Goal: Information Seeking & Learning: Find specific fact

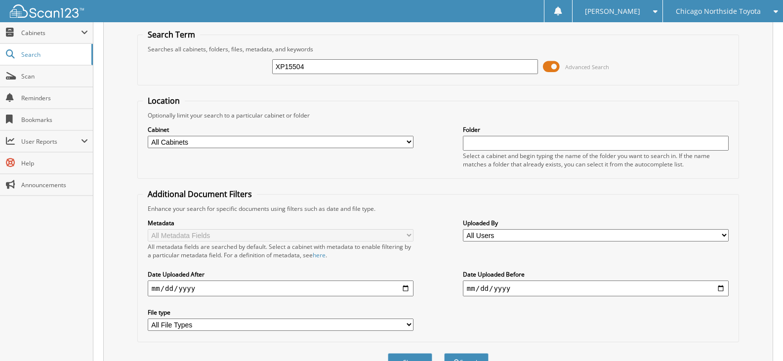
scroll to position [49, 0]
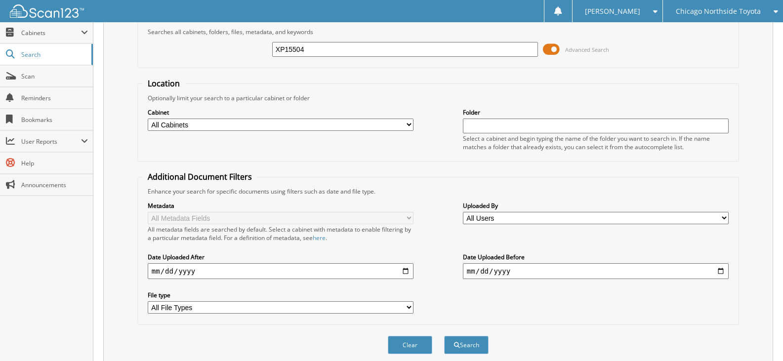
click at [752, 5] on div "Chicago Northside Toyota" at bounding box center [723, 11] width 110 height 22
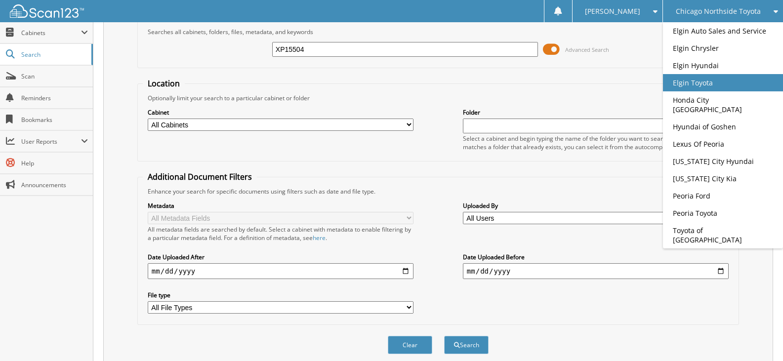
click at [706, 81] on link "Elgin Toyota" at bounding box center [723, 82] width 120 height 17
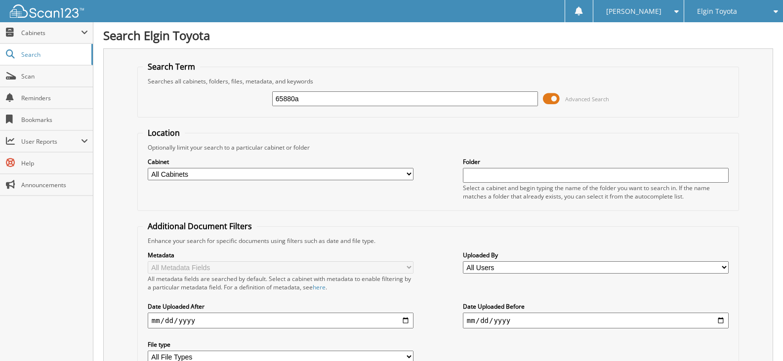
type input "65880a"
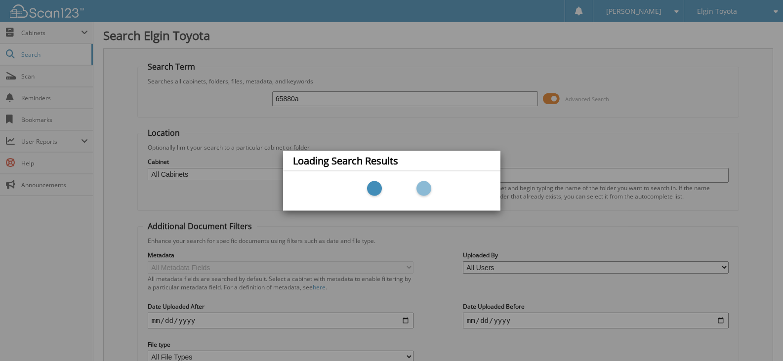
scroll to position [88, 0]
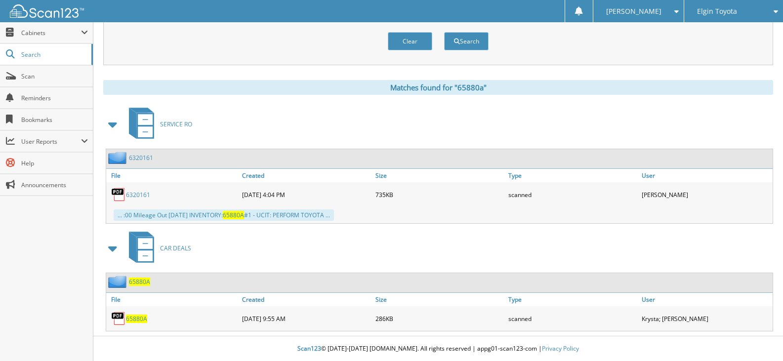
scroll to position [354, 0]
click at [137, 319] on span "65880A" at bounding box center [136, 319] width 21 height 8
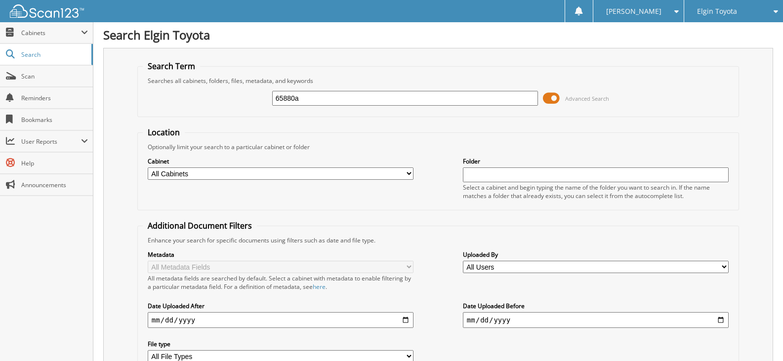
scroll to position [0, 0]
click at [729, 8] on span "Elgin Toyota" at bounding box center [717, 11] width 40 height 6
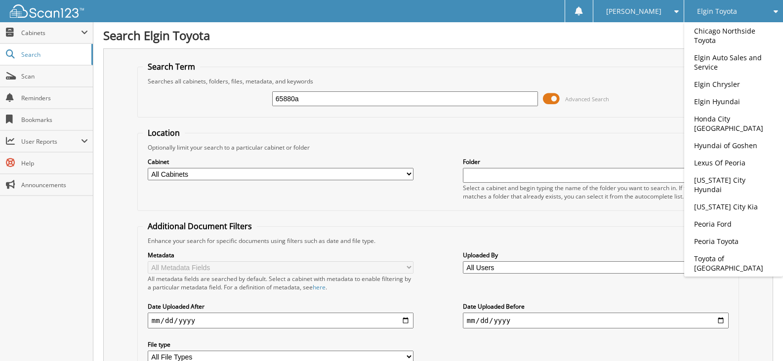
click at [358, 98] on input "65880a" at bounding box center [405, 98] width 266 height 15
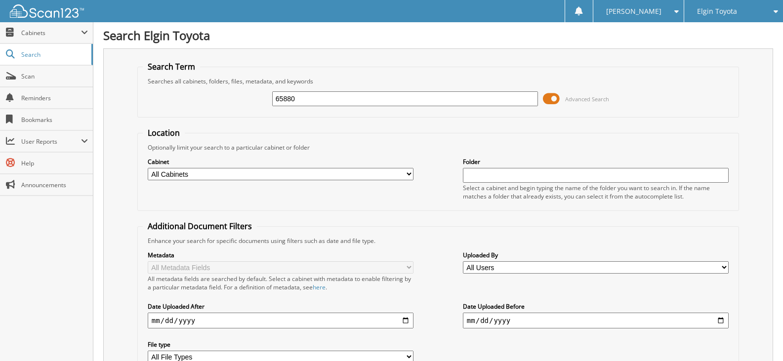
type input "65880"
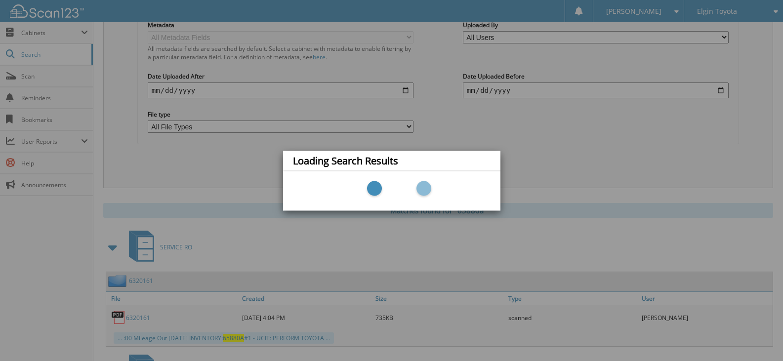
scroll to position [354, 0]
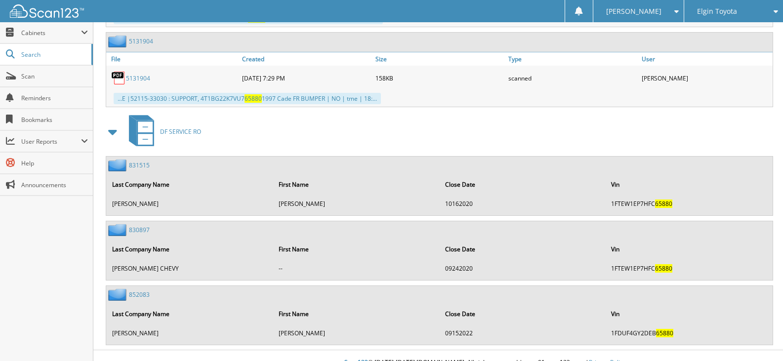
scroll to position [2776, 0]
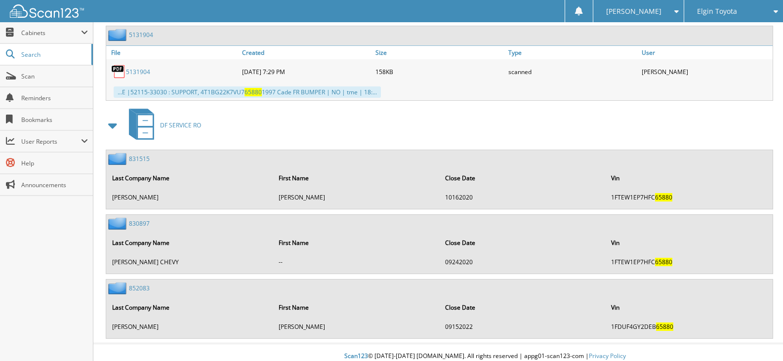
click at [707, 2] on div "Elgin Toyota" at bounding box center [733, 11] width 89 height 22
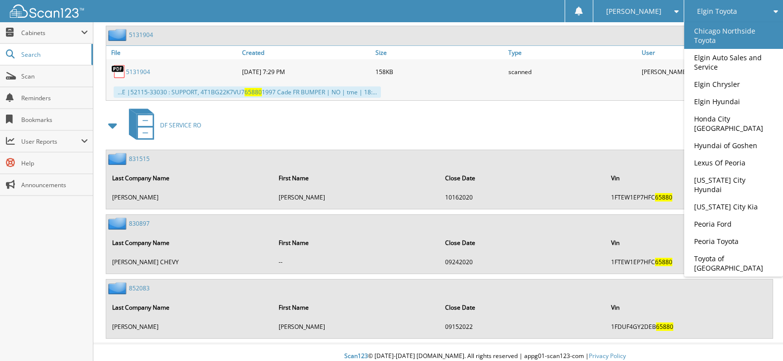
click at [717, 42] on link "Chicago Northside Toyota" at bounding box center [733, 35] width 99 height 27
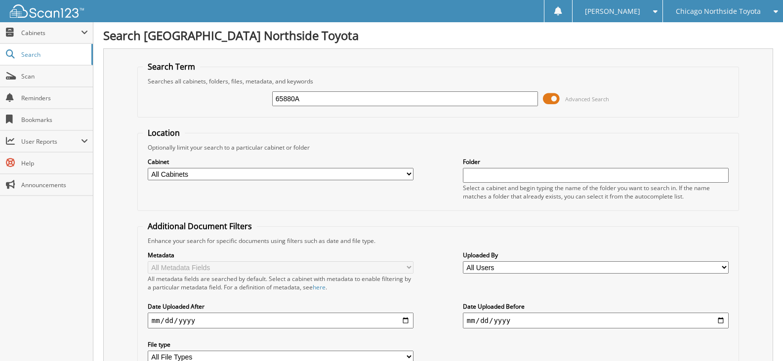
type input "65880A"
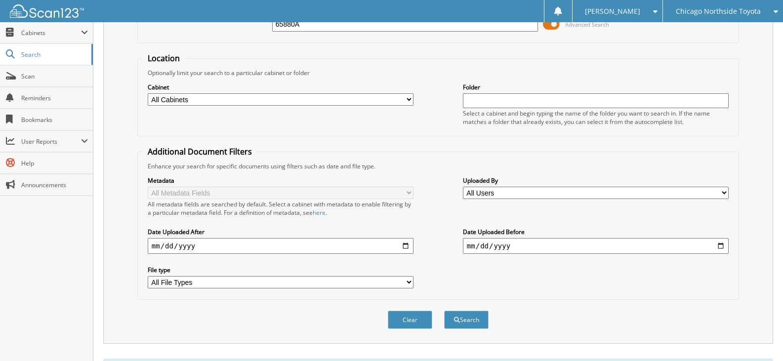
scroll to position [122, 0]
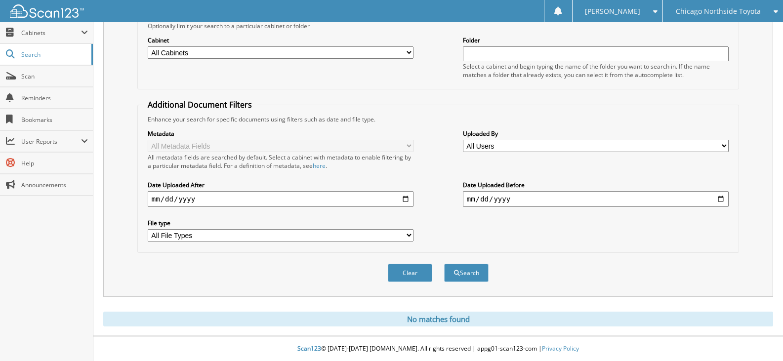
click at [773, 14] on icon at bounding box center [772, 11] width 9 height 7
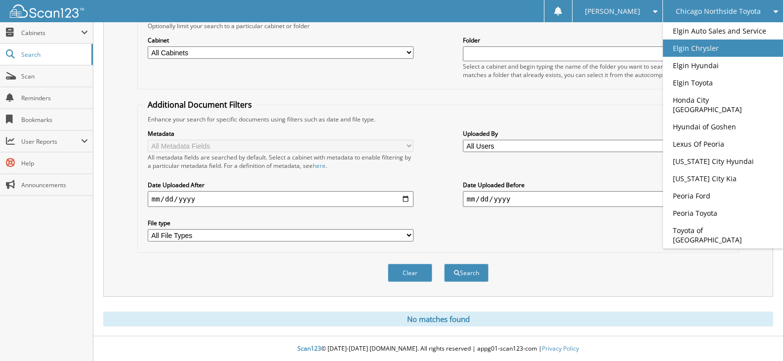
click at [743, 47] on link "Elgin Chrysler" at bounding box center [723, 48] width 120 height 17
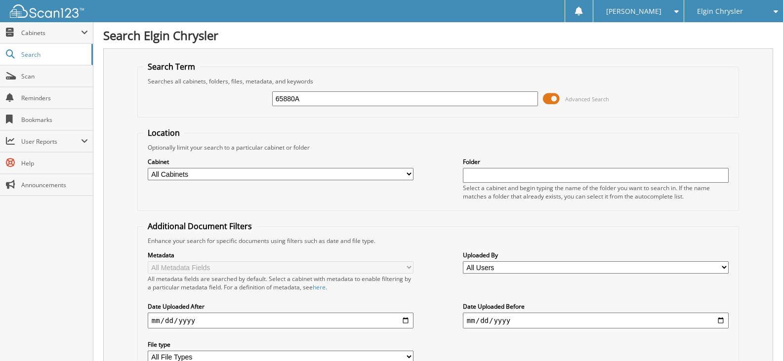
type input "65880A"
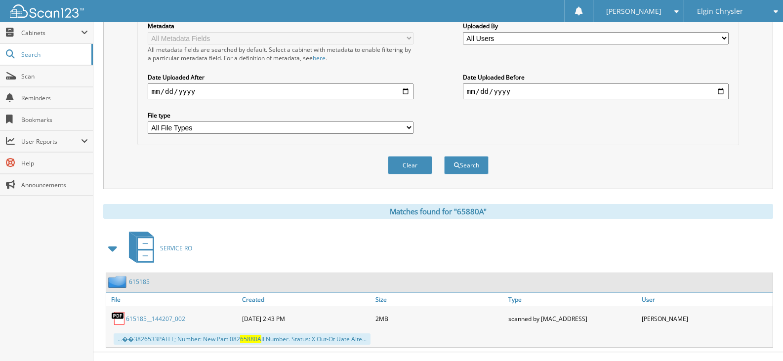
scroll to position [246, 0]
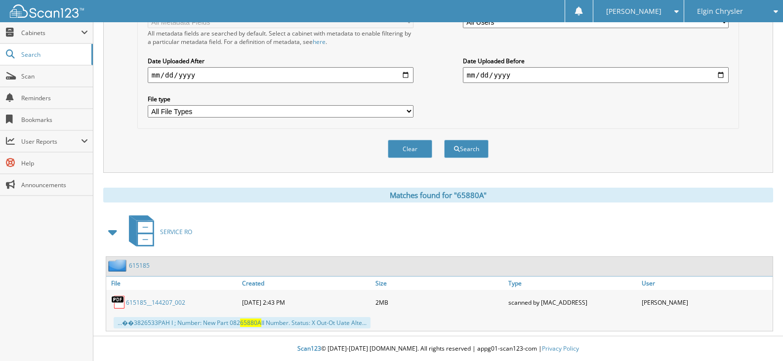
click at [740, 6] on div "Elgin Chrysler" at bounding box center [733, 11] width 89 height 22
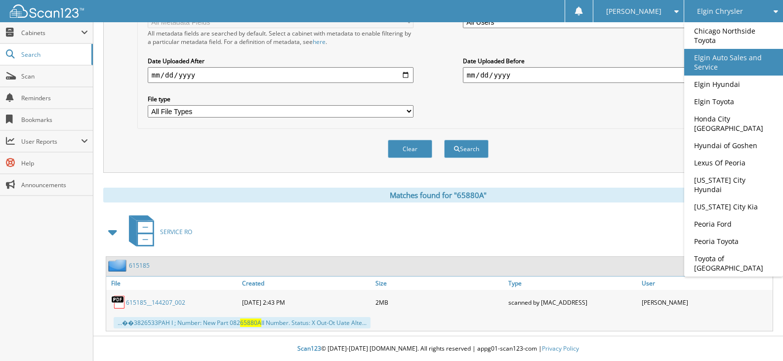
click at [735, 58] on link "Elgin Auto Sales and Service" at bounding box center [733, 62] width 99 height 27
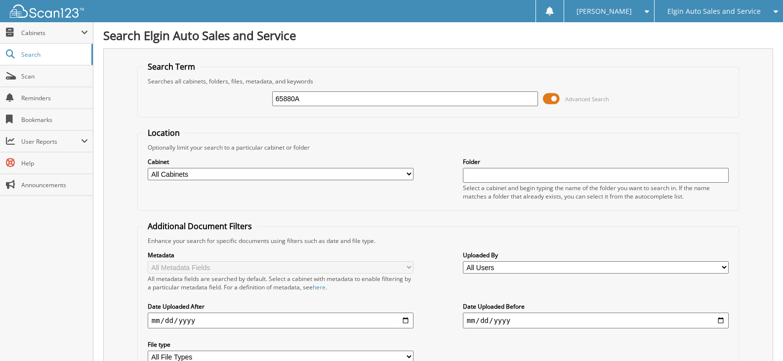
type input "65880A"
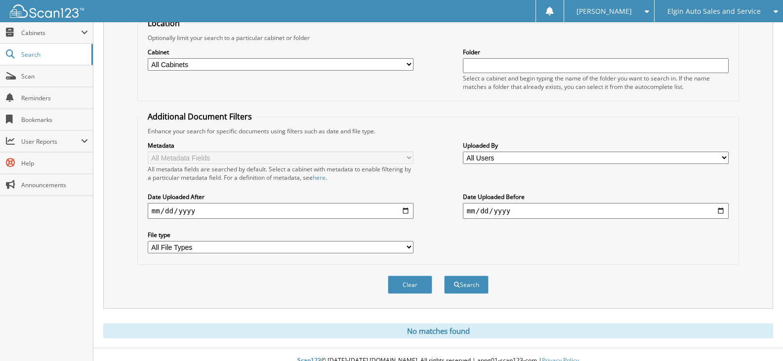
scroll to position [122, 0]
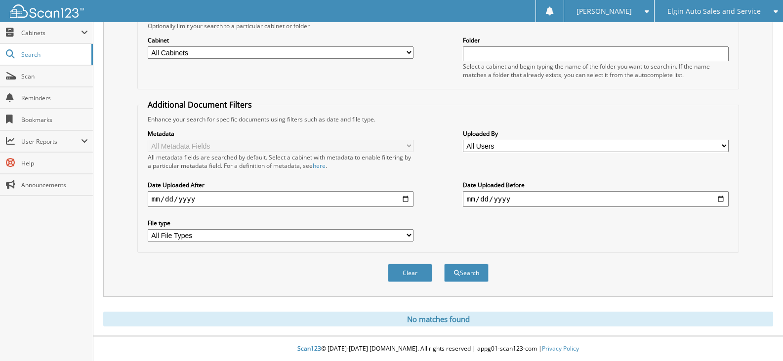
click at [714, 18] on div "Elgin Auto Sales and Service" at bounding box center [718, 11] width 119 height 22
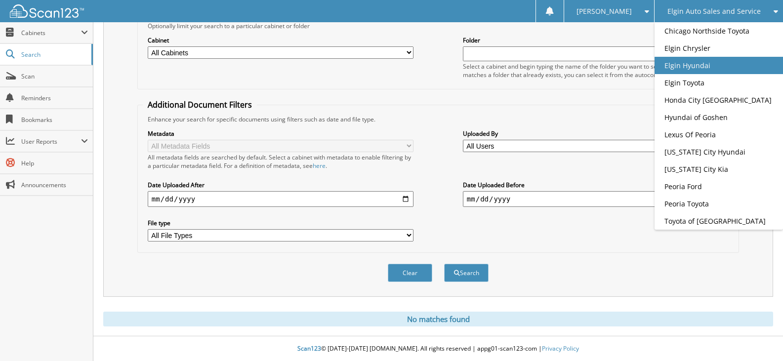
click at [728, 67] on link "Elgin Hyundai" at bounding box center [718, 65] width 128 height 17
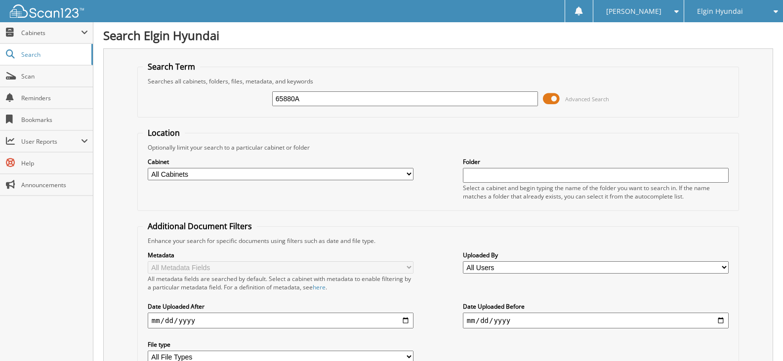
type input "65880A"
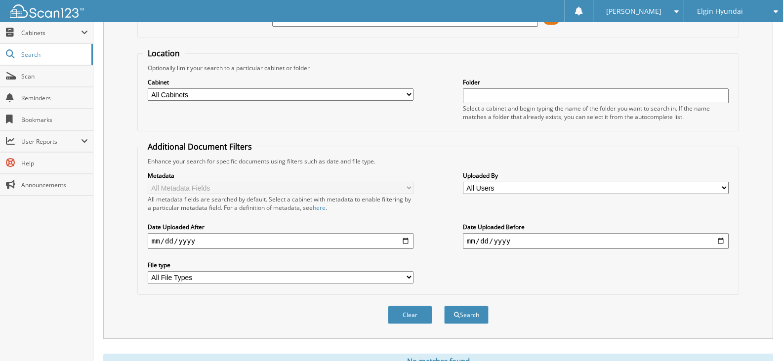
scroll to position [122, 0]
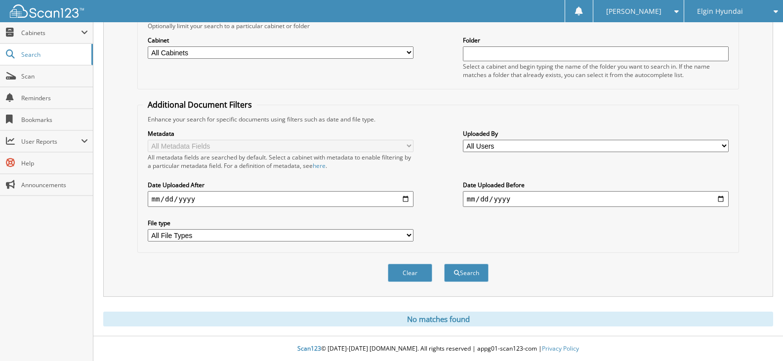
click at [749, 1] on div "Elgin Hyundai" at bounding box center [733, 11] width 89 height 22
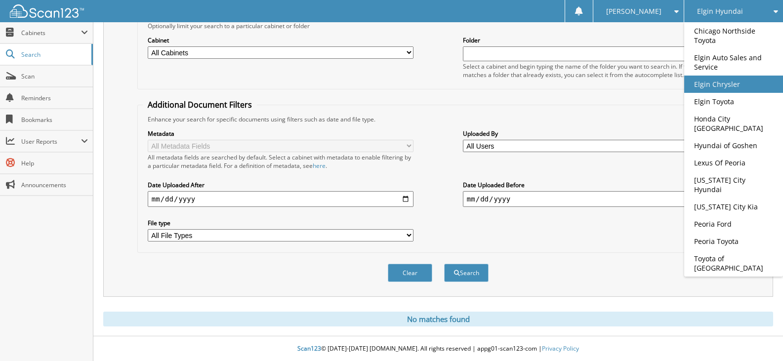
click at [736, 89] on link "Elgin Chrysler" at bounding box center [733, 84] width 99 height 17
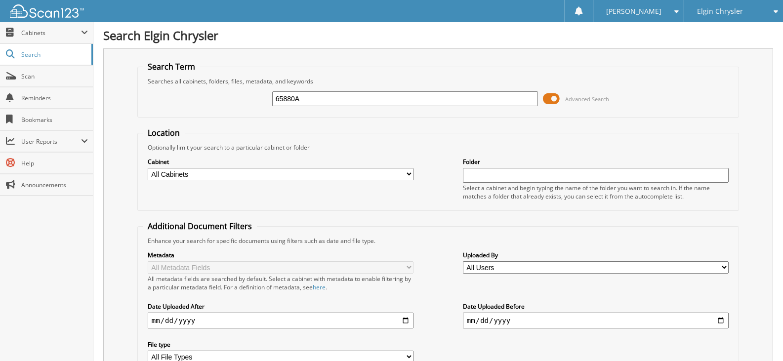
type input "65880A"
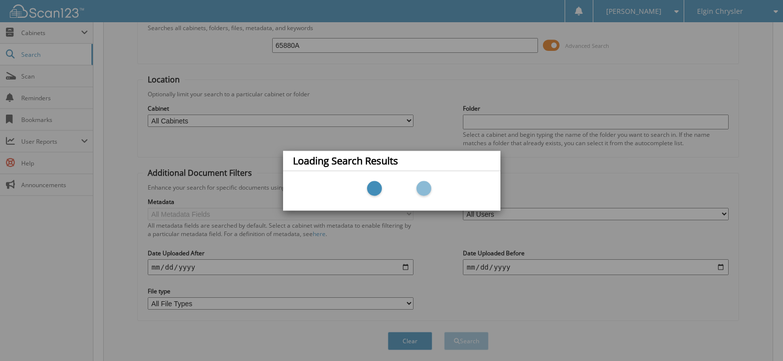
scroll to position [88, 0]
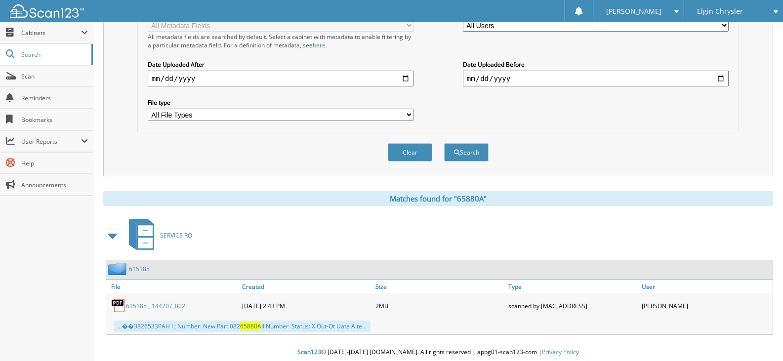
scroll to position [246, 0]
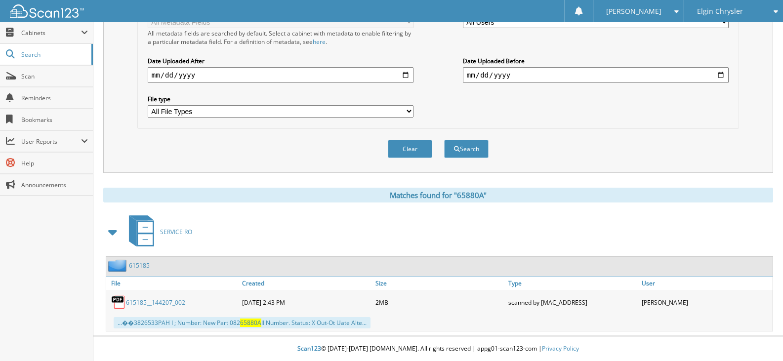
drag, startPoint x: 725, startPoint y: 15, endPoint x: 734, endPoint y: 10, distance: 9.9
click at [724, 14] on span "Elgin Chrysler" at bounding box center [720, 11] width 46 height 6
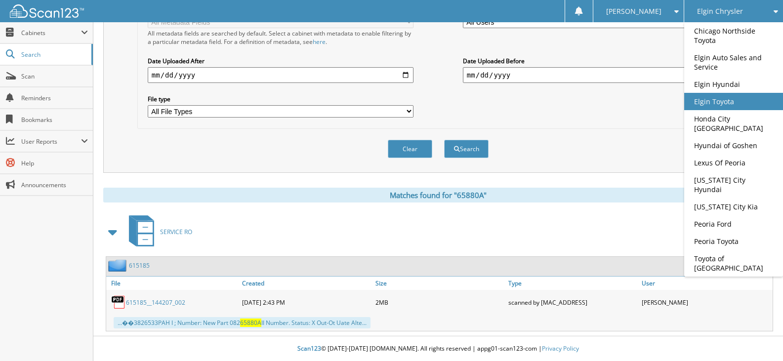
click at [755, 98] on link "Elgin Toyota" at bounding box center [733, 101] width 99 height 17
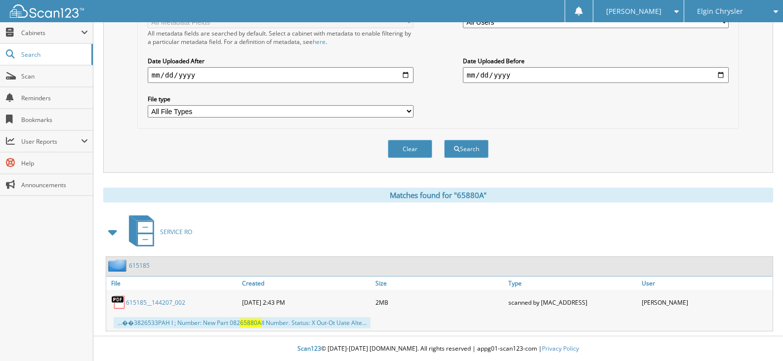
click at [755, 98] on body "Tati W. Settings Logout Elgin Chrysler Chicago Northside Toyota Elgin Auto Sale…" at bounding box center [391, 58] width 783 height 606
click at [749, 8] on div "Elgin Chrysler" at bounding box center [733, 11] width 89 height 22
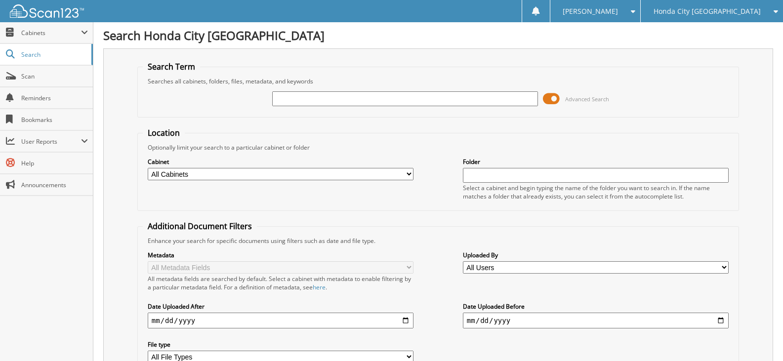
type input "5"
type input "65880A"
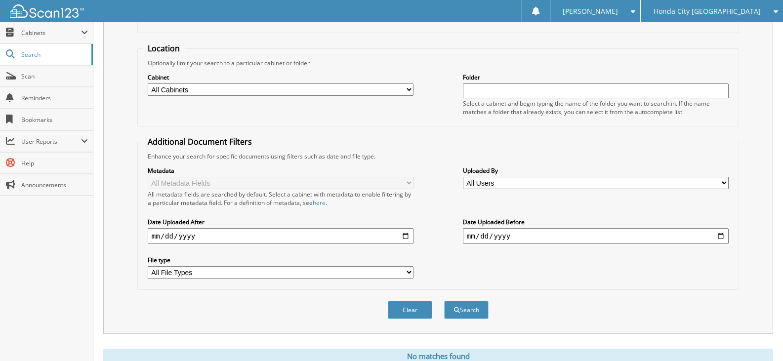
scroll to position [122, 0]
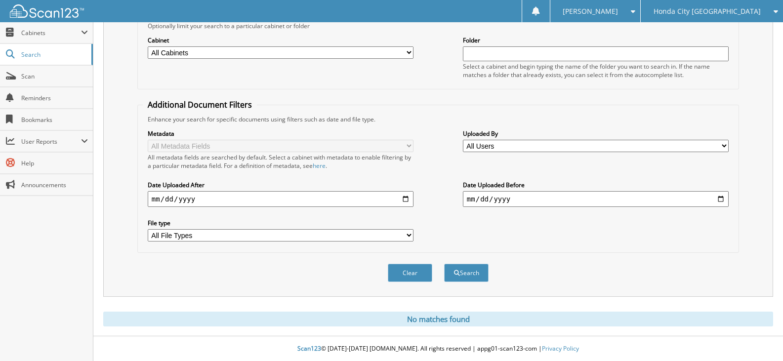
click at [740, 18] on div "Honda City [GEOGRAPHIC_DATA]" at bounding box center [711, 11] width 132 height 22
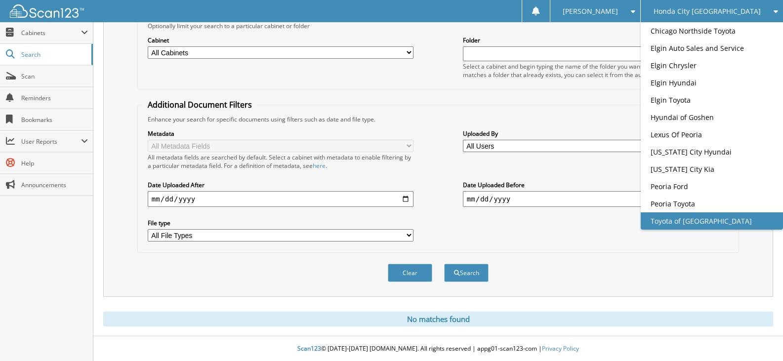
click at [724, 230] on link "Toyota of [GEOGRAPHIC_DATA]" at bounding box center [712, 220] width 142 height 17
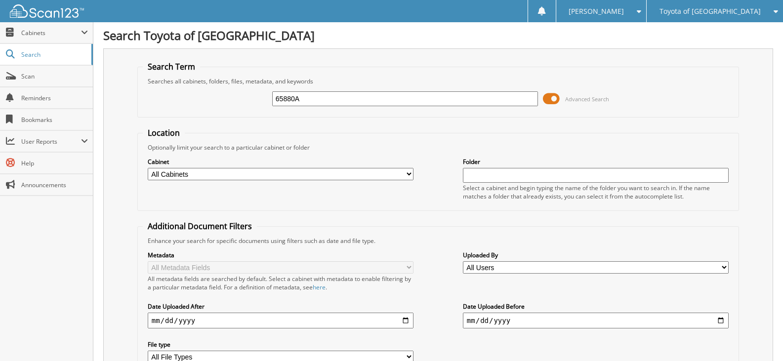
type input "65880A"
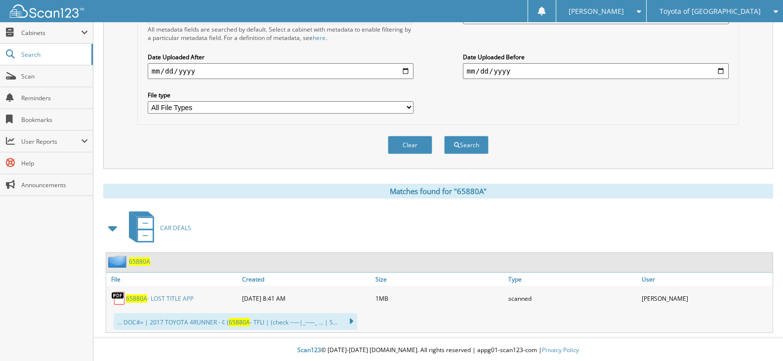
scroll to position [252, 0]
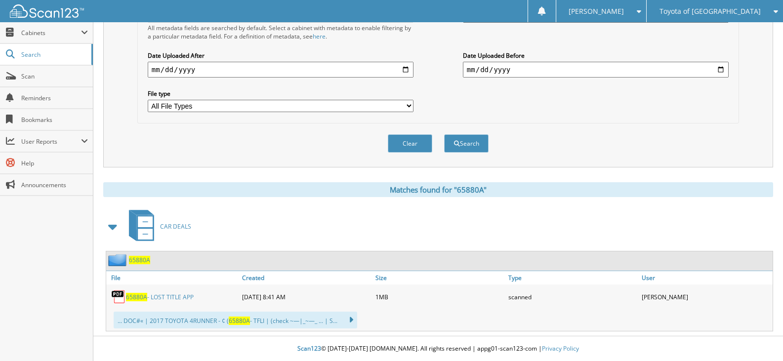
click at [171, 292] on div "65880A - LOST TITLE APP" at bounding box center [172, 297] width 133 height 20
click at [170, 301] on link "65880A - LOST TITLE APP" at bounding box center [160, 297] width 68 height 8
click at [745, 10] on span "Toyota of [GEOGRAPHIC_DATA]" at bounding box center [709, 11] width 101 height 6
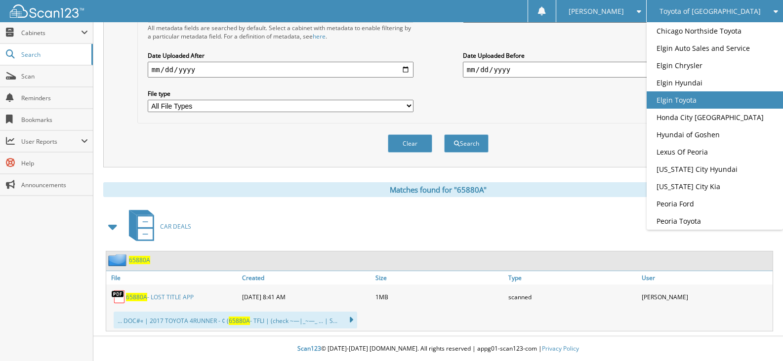
click at [723, 109] on link "Elgin Toyota" at bounding box center [714, 99] width 136 height 17
